Goal: Task Accomplishment & Management: Manage account settings

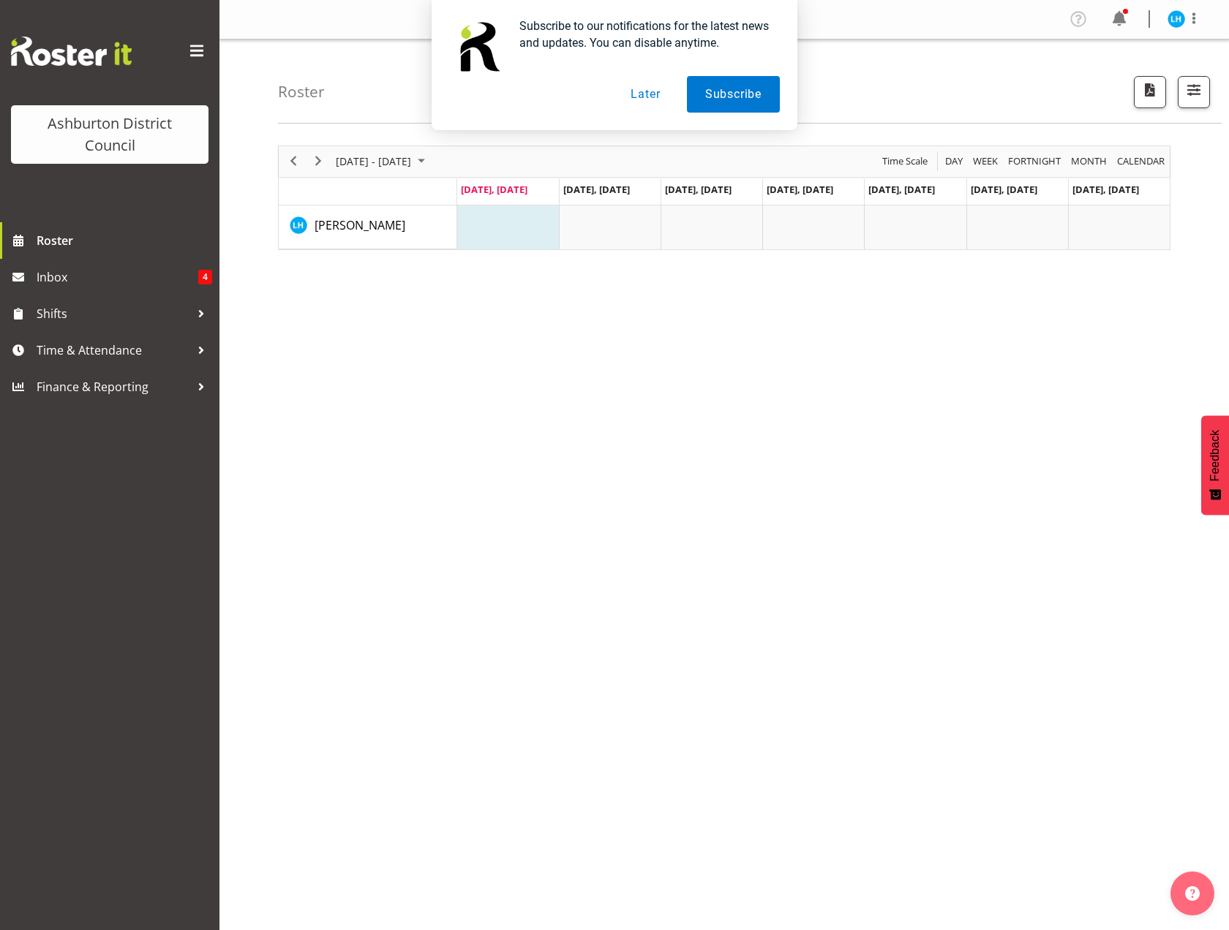
click at [659, 97] on button "Later" at bounding box center [645, 94] width 66 height 37
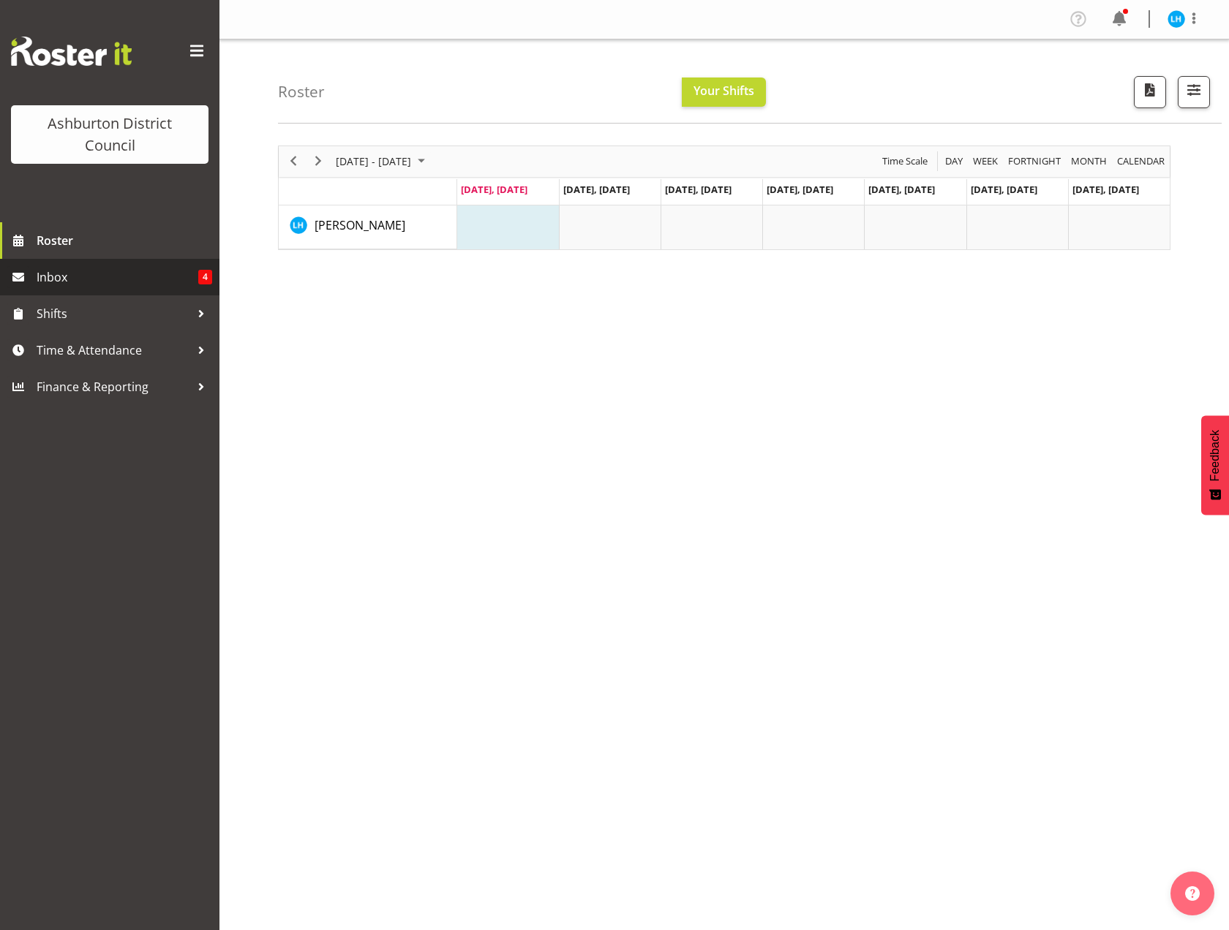
click at [179, 274] on span "Inbox" at bounding box center [118, 277] width 162 height 22
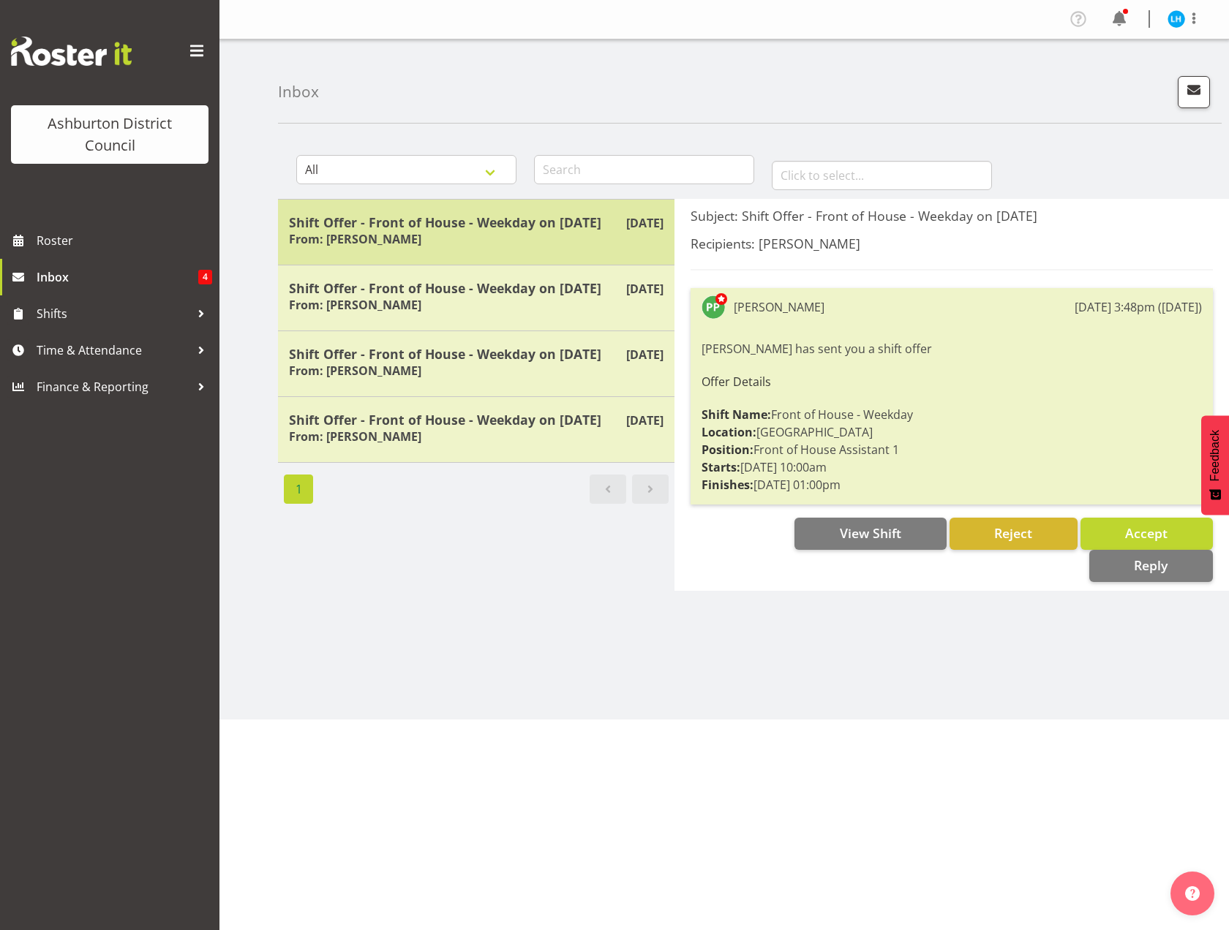
click at [494, 224] on h5 "Shift Offer - Front of House - Weekday on [DATE]" at bounding box center [476, 222] width 374 height 16
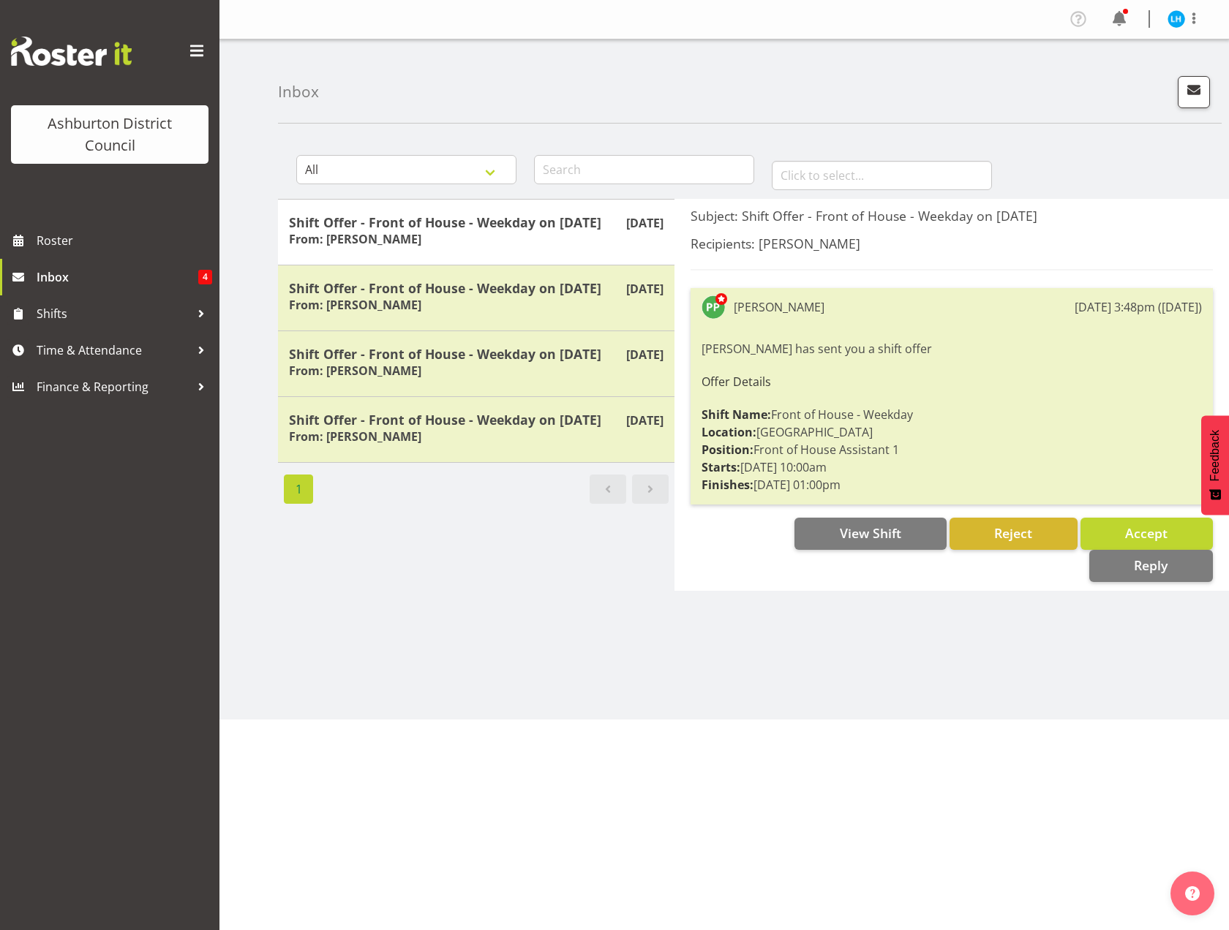
click at [652, 688] on div "All General Shift Offers Shift Swap Offers Leave Requests January February Marc…" at bounding box center [753, 427] width 951 height 585
click at [1116, 529] on button "Accept" at bounding box center [1146, 534] width 132 height 32
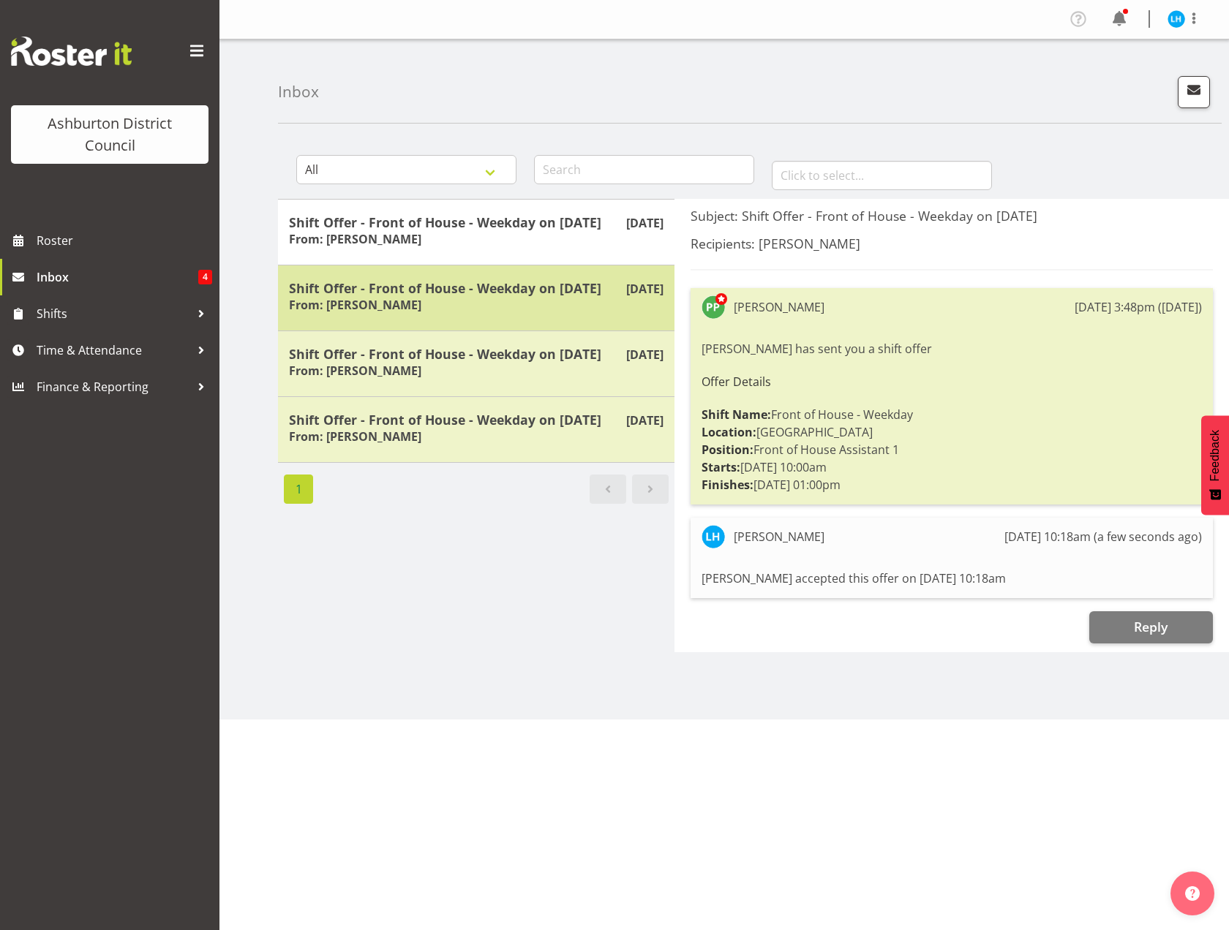
click at [584, 297] on div "Shift Offer - Front of House - Weekday on [DATE] From: [PERSON_NAME]" at bounding box center [476, 298] width 374 height 36
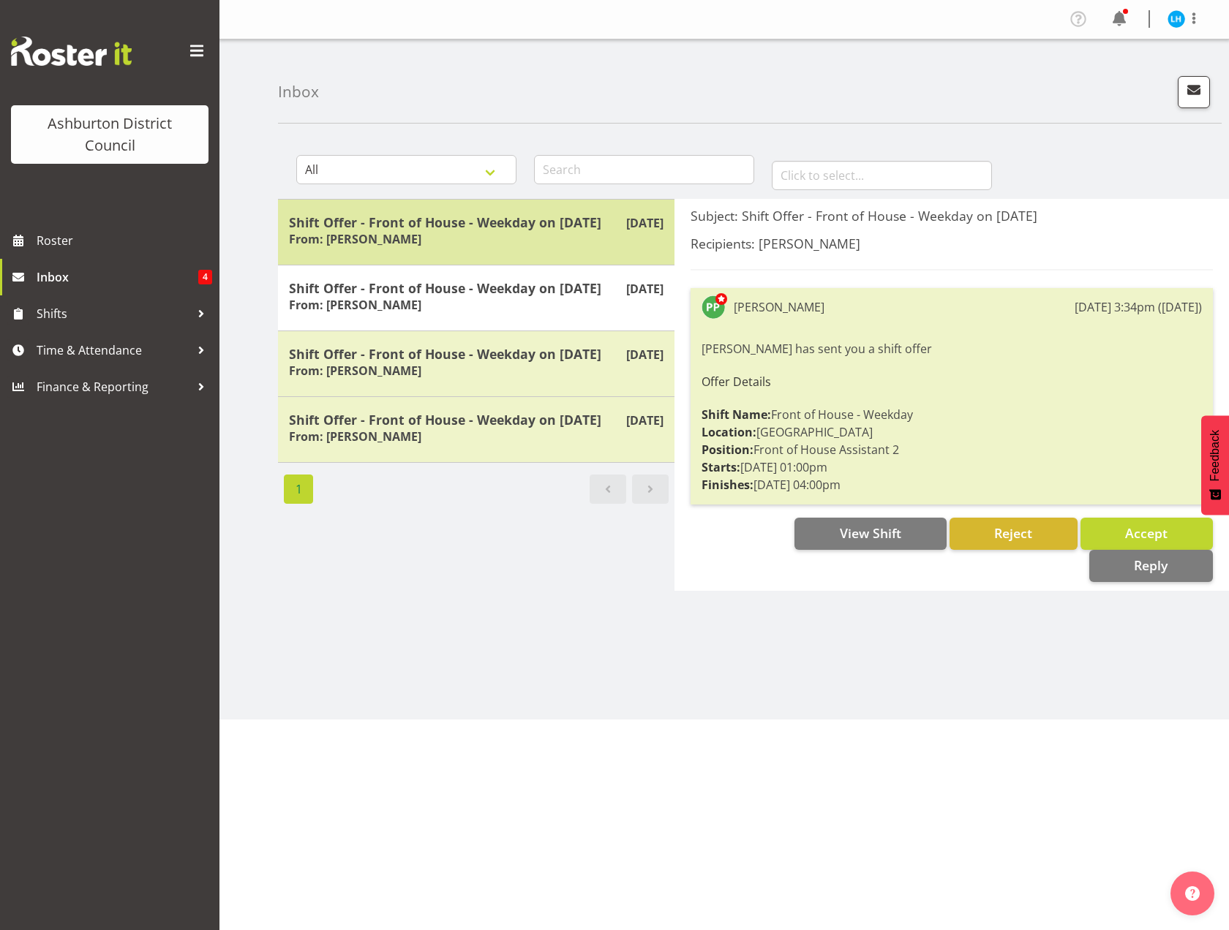
click at [568, 236] on div "Shift Offer - Front of House - Weekday on [DATE] From: [PERSON_NAME]" at bounding box center [476, 232] width 374 height 36
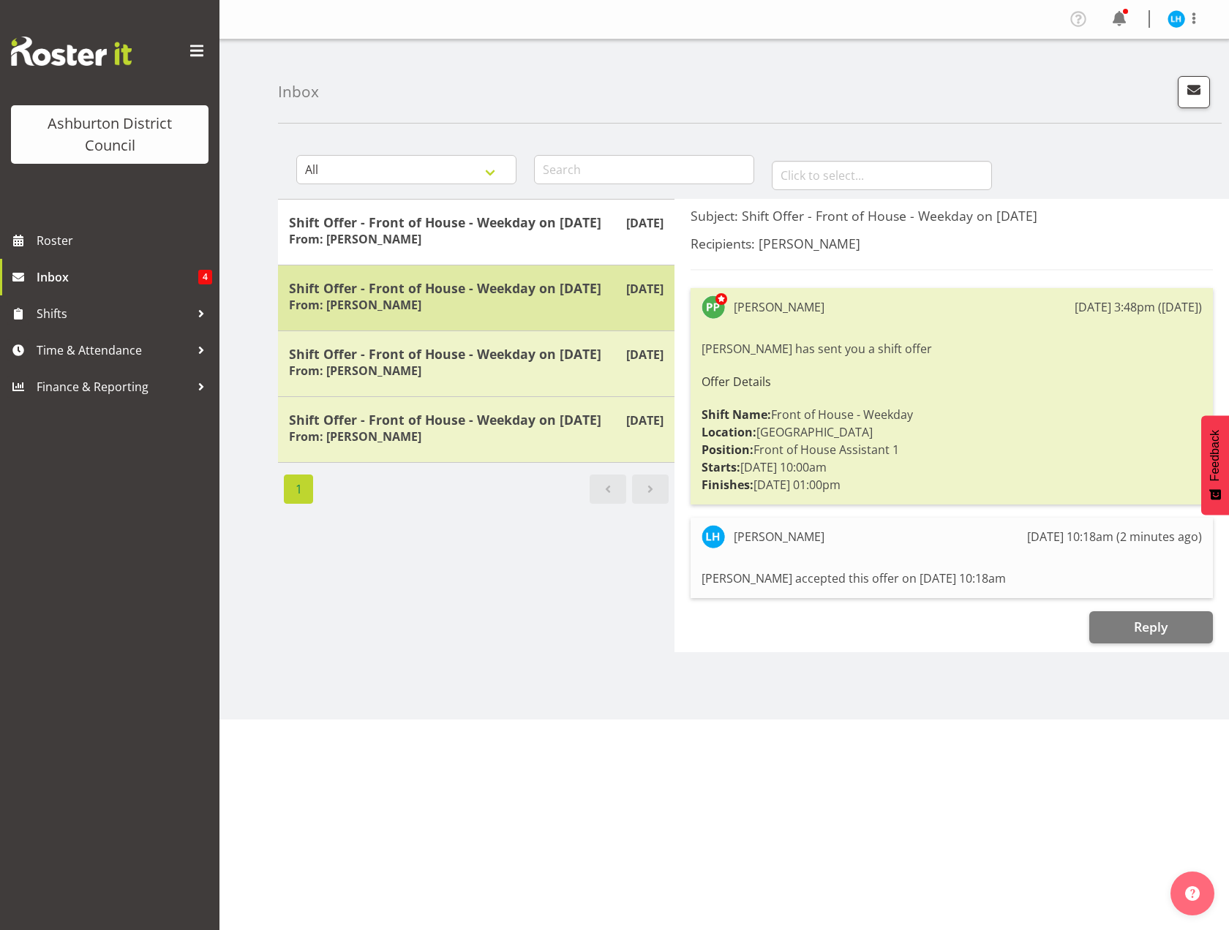
click at [568, 296] on h5 "Shift Offer - Front of House - Weekday on [DATE]" at bounding box center [476, 288] width 374 height 16
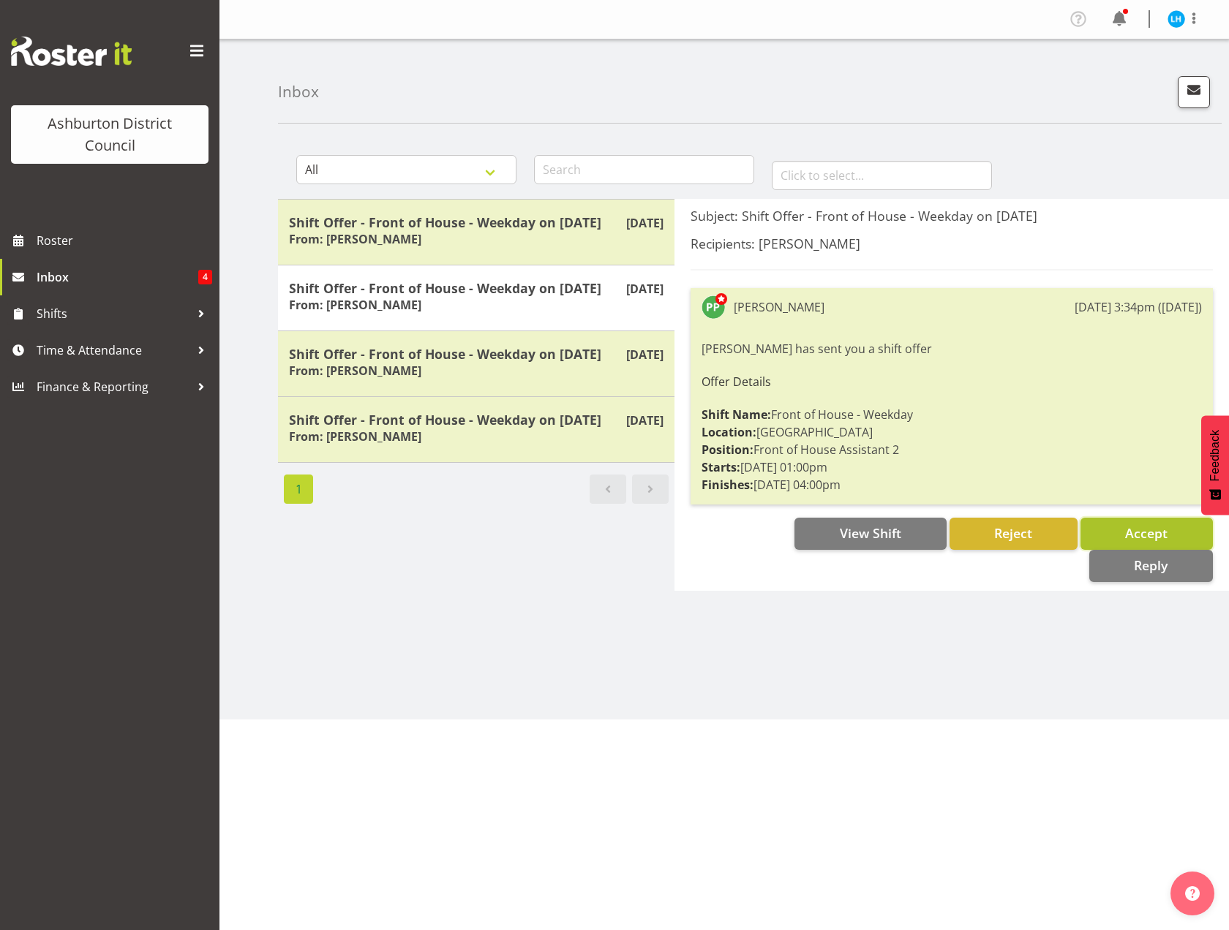
click at [1123, 530] on button "Accept" at bounding box center [1146, 534] width 132 height 32
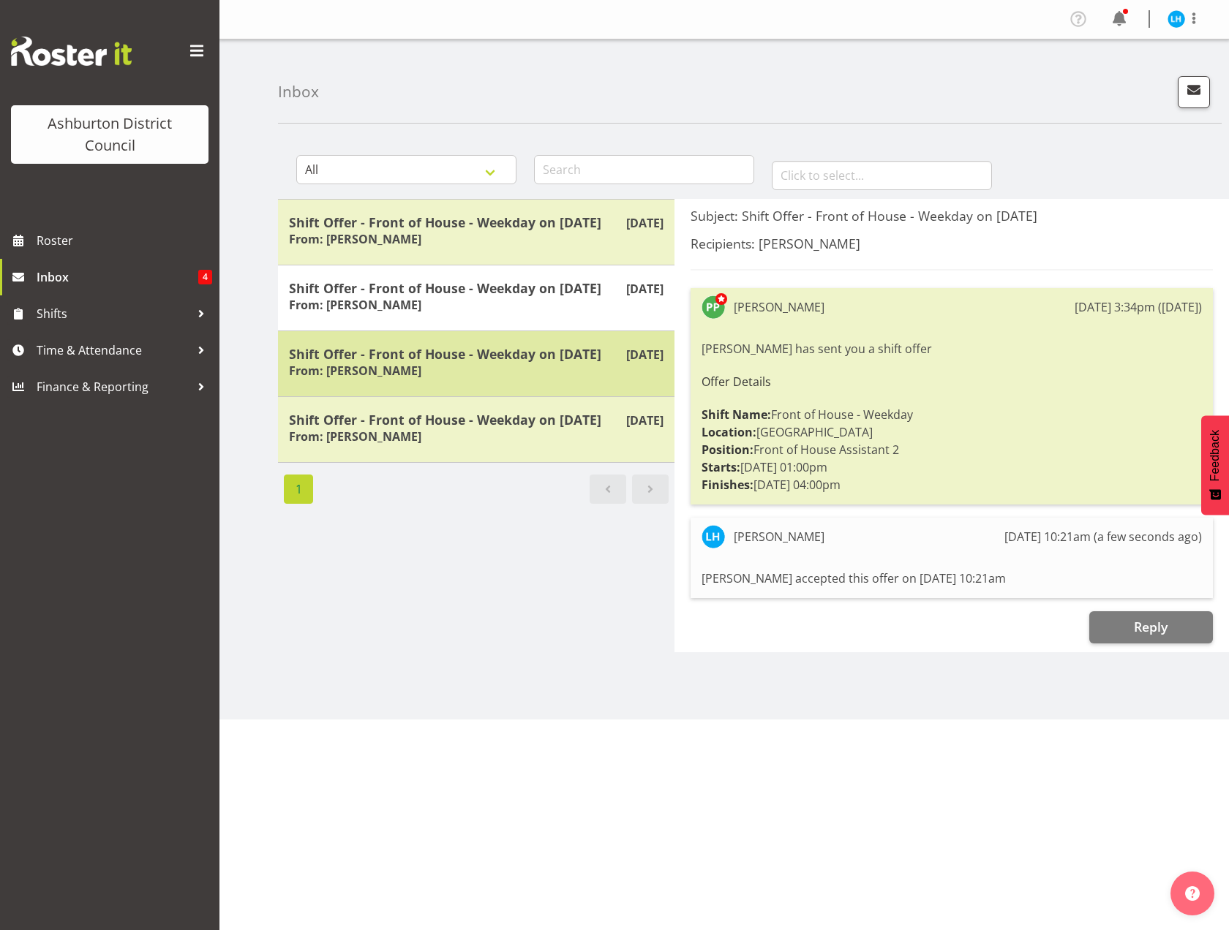
click at [495, 352] on h5 "Shift Offer - Front of House - Weekday on [DATE]" at bounding box center [476, 354] width 374 height 16
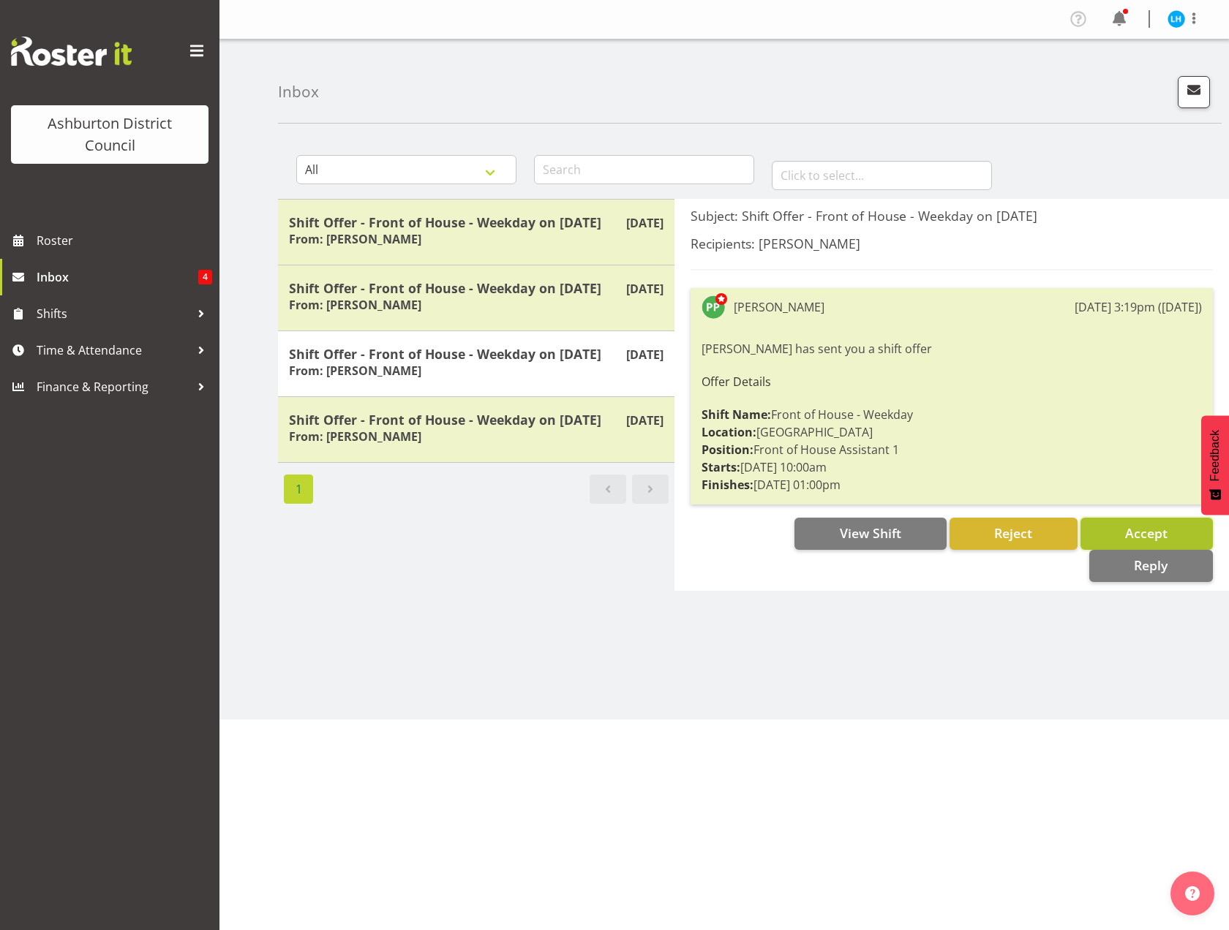
click at [1136, 536] on span "Accept" at bounding box center [1146, 533] width 42 height 18
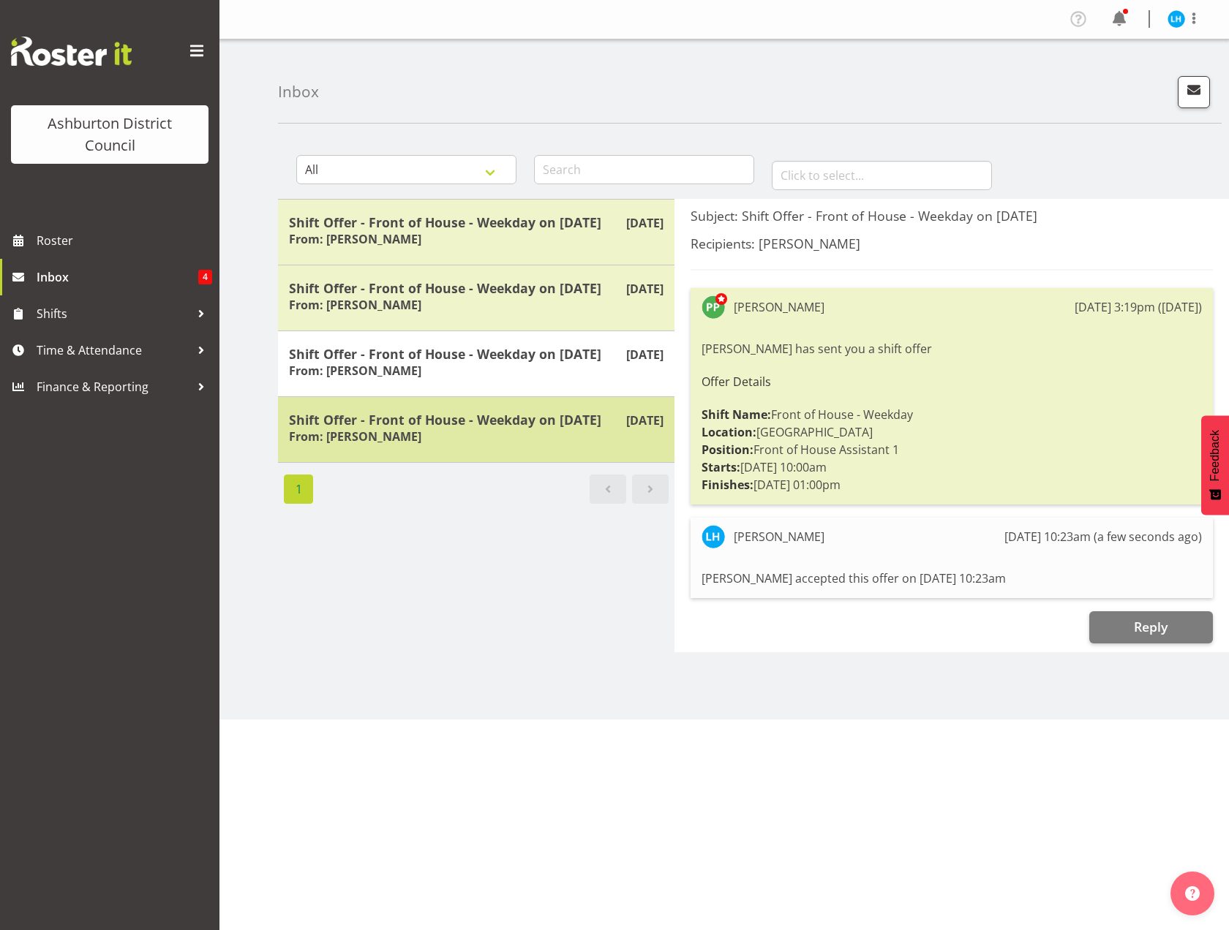
click at [449, 431] on div "Shift Offer - Front of House - Weekday on [DATE] From: [PERSON_NAME]" at bounding box center [476, 430] width 374 height 36
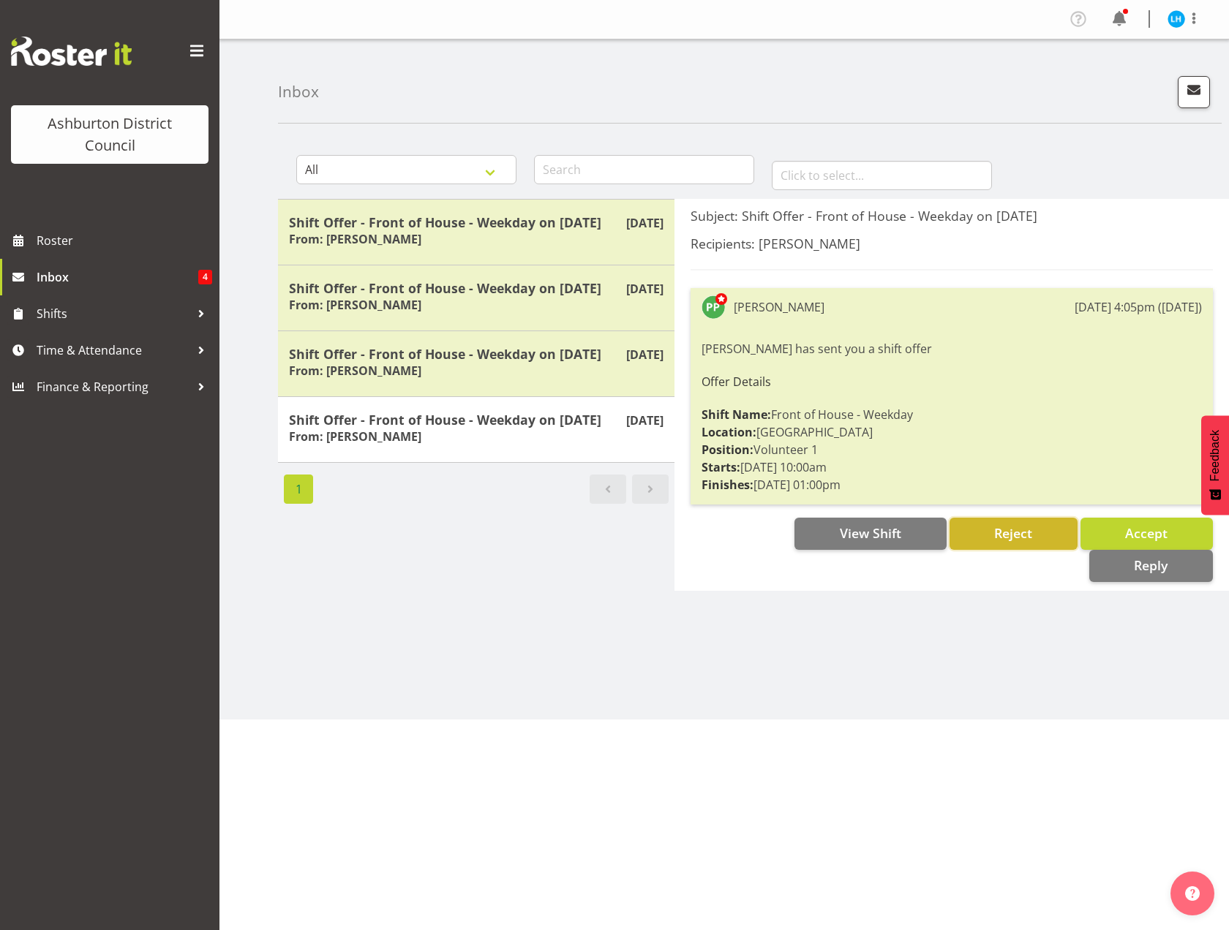
click at [1007, 534] on span "Reject" at bounding box center [1013, 533] width 38 height 18
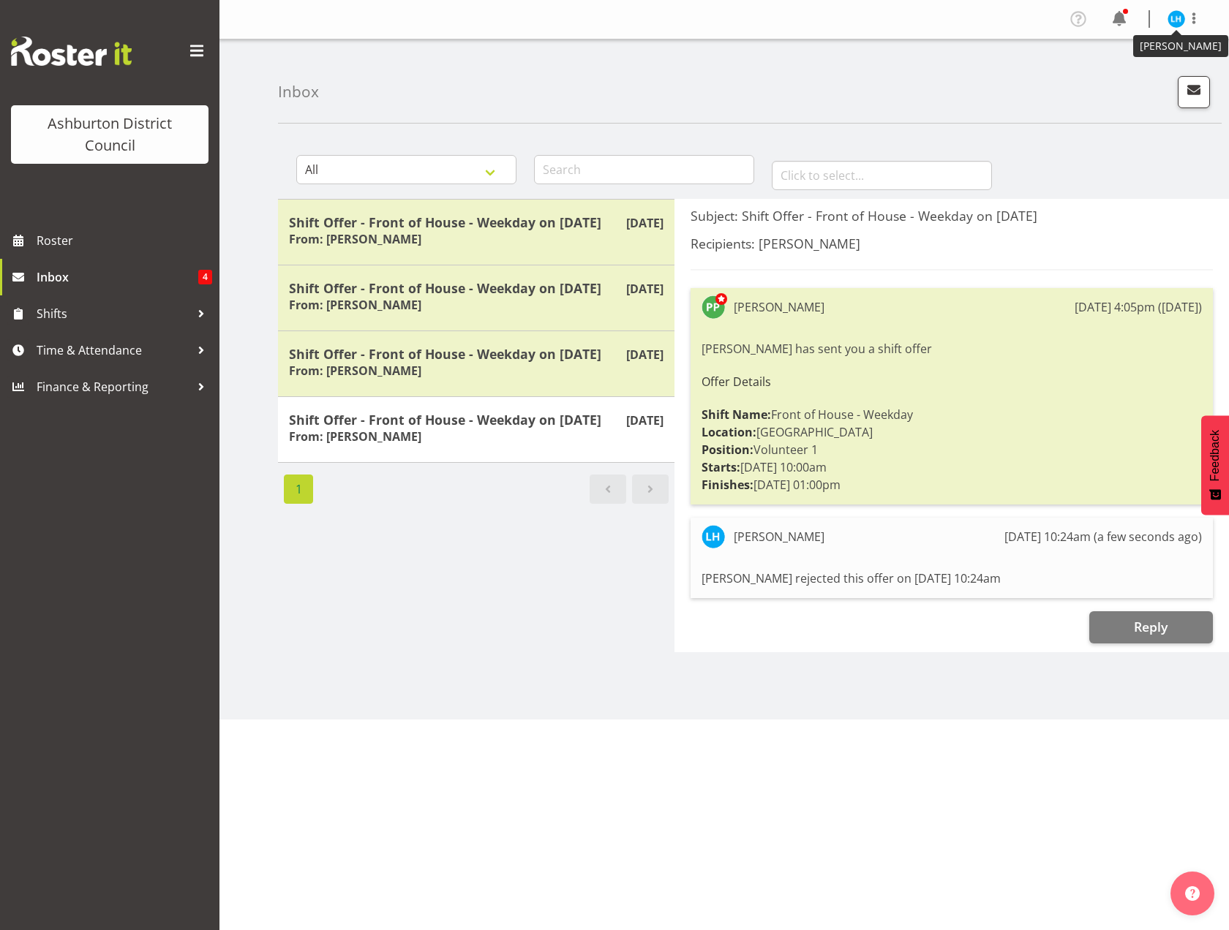
click at [1176, 15] on img at bounding box center [1176, 19] width 18 height 18
click at [1122, 72] on link "Log Out" at bounding box center [1132, 77] width 140 height 26
